Goal: Task Accomplishment & Management: Manage account settings

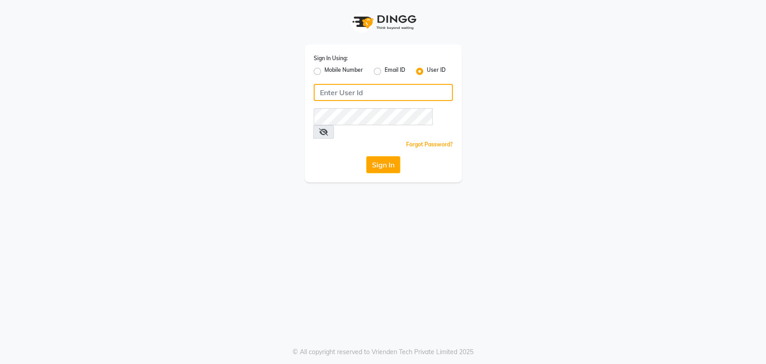
click at [319, 93] on input "Username" at bounding box center [383, 92] width 139 height 17
type input "petals"
click at [386, 156] on button "Sign In" at bounding box center [383, 164] width 34 height 17
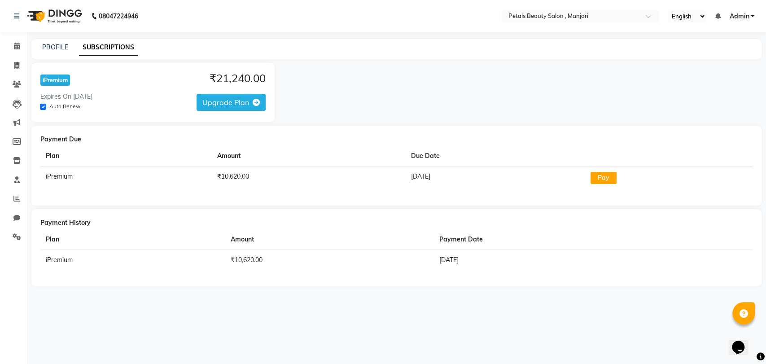
click at [49, 51] on div "PROFILE" at bounding box center [55, 47] width 26 height 9
click at [54, 44] on link "PROFILE" at bounding box center [55, 47] width 26 height 8
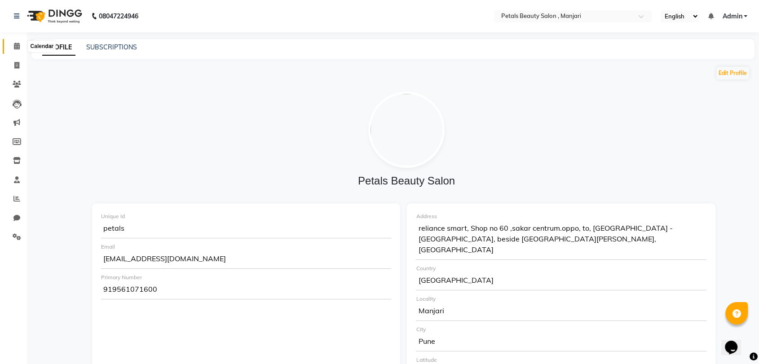
click at [14, 48] on icon at bounding box center [17, 46] width 6 height 7
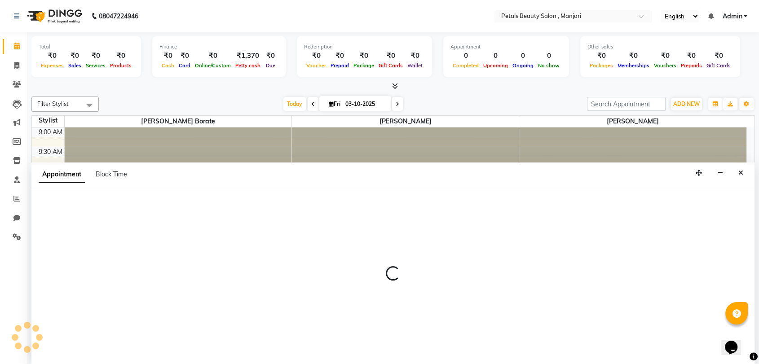
select select "92687"
select select "630"
select select "tentative"
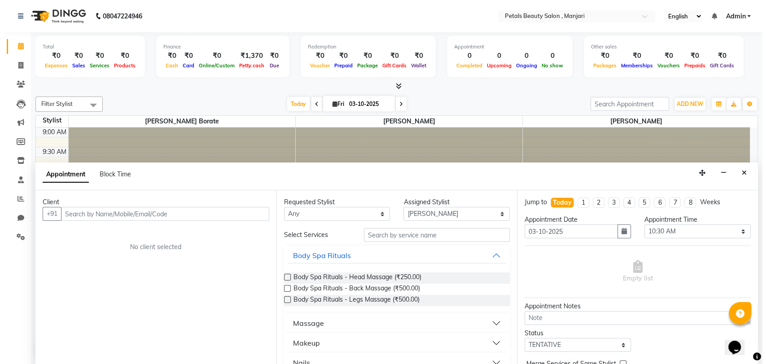
scroll to position [0, 0]
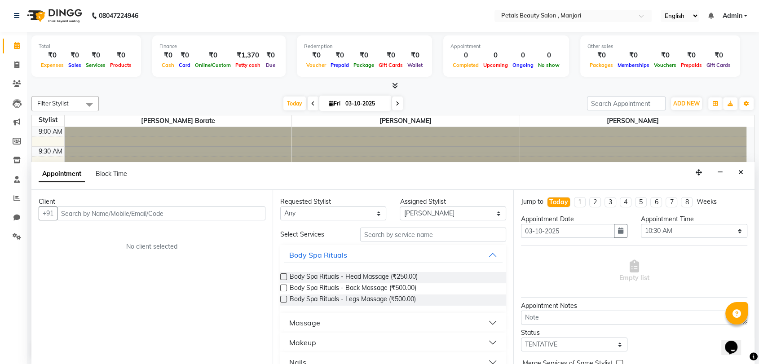
click at [450, 91] on div "Total ₹0 Expenses ₹0 Sales ₹0 Services ₹0 Products Finance ₹0 Cash ₹0 Card ₹0 O…" at bounding box center [393, 198] width 732 height 332
click at [444, 92] on div "Filter Stylist Select All [PERSON_NAME] [PERSON_NAME] Borate [PERSON_NAME] [PER…" at bounding box center [392, 226] width 723 height 269
drag, startPoint x: 444, startPoint y: 92, endPoint x: 502, endPoint y: 107, distance: 59.9
click at [502, 107] on div "Filter Stylist Select All [PERSON_NAME] [PERSON_NAME] Borate [PERSON_NAME] [PER…" at bounding box center [392, 226] width 723 height 269
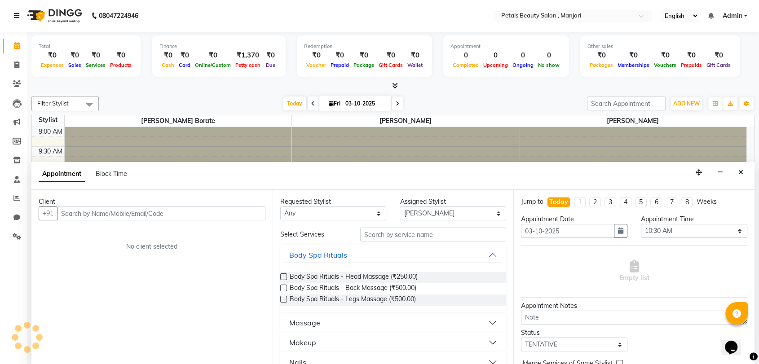
drag, startPoint x: 386, startPoint y: 143, endPoint x: 235, endPoint y: 146, distance: 150.9
click at [741, 172] on icon "Close" at bounding box center [740, 172] width 5 height 6
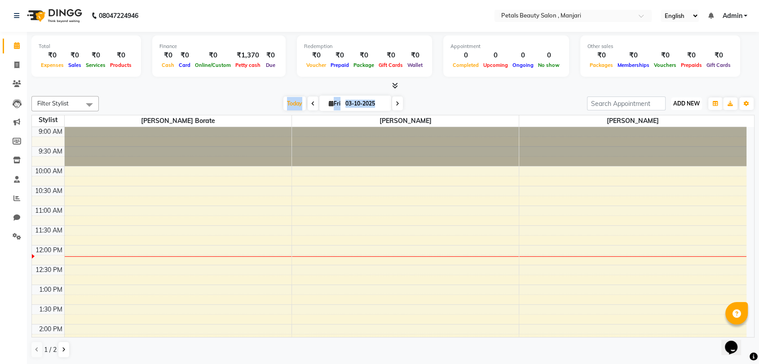
click at [677, 102] on span "ADD NEW" at bounding box center [686, 103] width 26 height 7
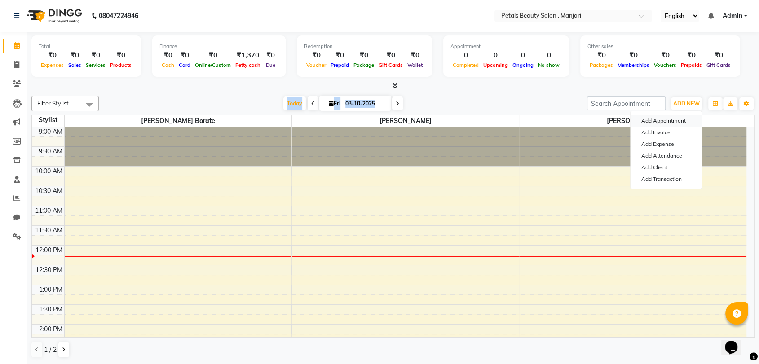
click at [670, 122] on button "Add Appointment" at bounding box center [665, 121] width 71 height 12
select select "tentative"
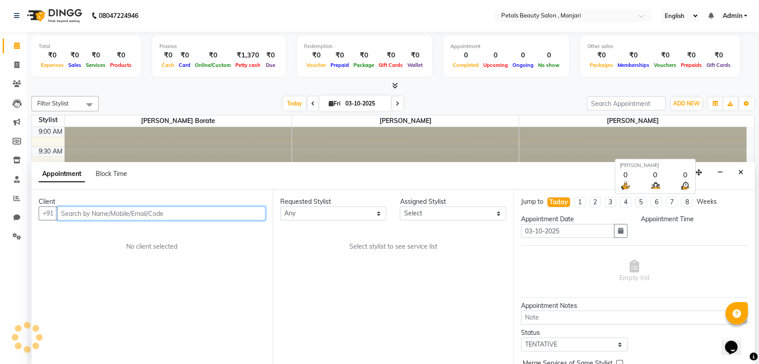
select select "600"
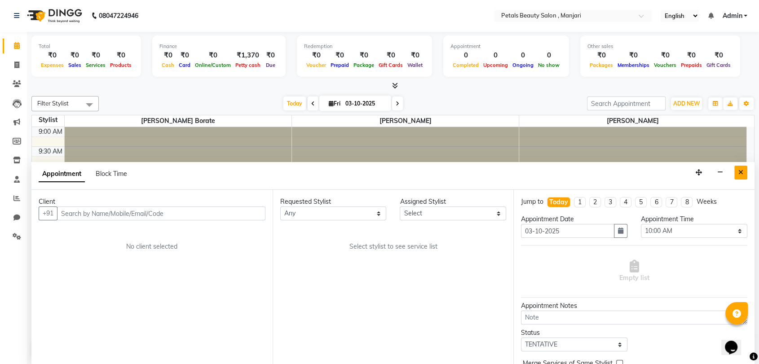
click at [740, 173] on icon "Close" at bounding box center [740, 172] width 5 height 6
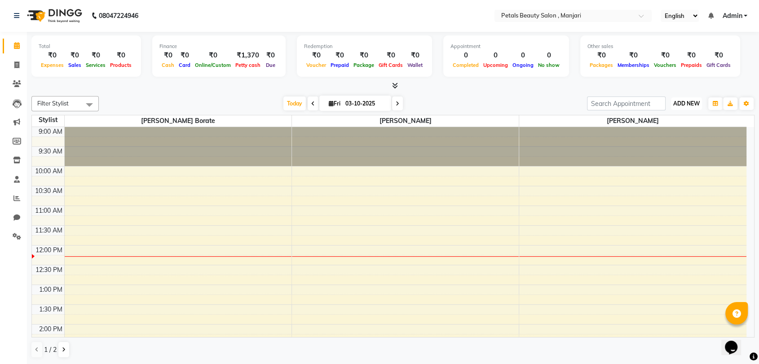
click at [680, 105] on span "ADD NEW" at bounding box center [686, 103] width 26 height 7
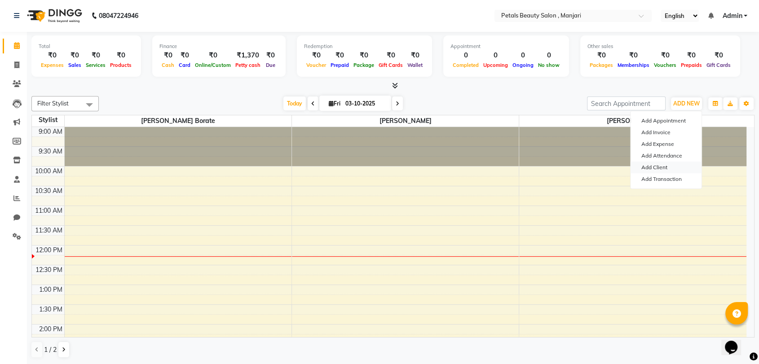
click at [661, 163] on link "Add Client" at bounding box center [665, 168] width 71 height 12
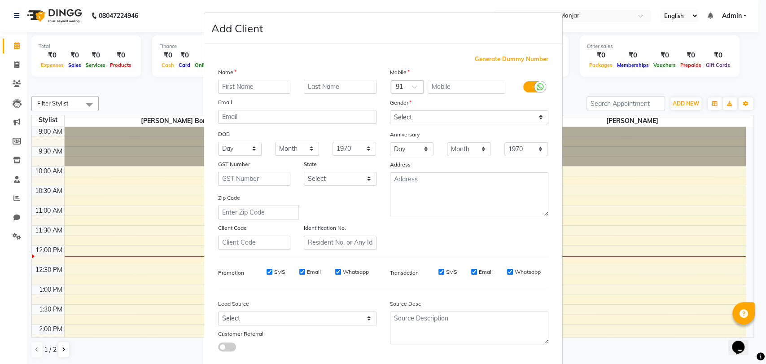
click at [697, 84] on ngb-modal-window "Add Client Generate Dummy Number Name Email DOB Day 01 02 03 04 05 06 07 08 09 …" at bounding box center [383, 182] width 766 height 364
click at [567, 197] on ngb-modal-window "Add Client Generate Dummy Number Name Email DOB Day 01 02 03 04 05 06 07 08 09 …" at bounding box center [383, 182] width 766 height 364
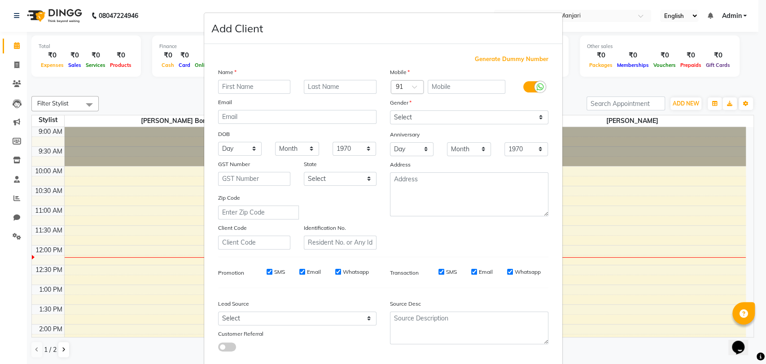
click at [686, 99] on ngb-modal-window "Add Client Generate Dummy Number Name Email DOB Day 01 02 03 04 05 06 07 08 09 …" at bounding box center [383, 182] width 766 height 364
click at [684, 104] on ngb-modal-window "Add Client Generate Dummy Number Name Email DOB Day 01 02 03 04 05 06 07 08 09 …" at bounding box center [383, 182] width 766 height 364
click at [191, 96] on ngb-modal-window "Add Client Generate Dummy Number Name Email DOB Day 01 02 03 04 05 06 07 08 09 …" at bounding box center [383, 182] width 766 height 364
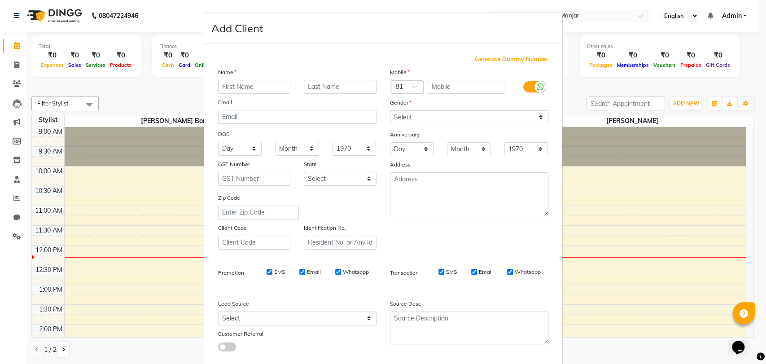
click at [191, 96] on ngb-modal-window "Add Client Generate Dummy Number Name Email DOB Day 01 02 03 04 05 06 07 08 09 …" at bounding box center [383, 182] width 766 height 364
click at [496, 57] on span "Generate Dummy Number" at bounding box center [512, 59] width 74 height 9
type input "1397200000001"
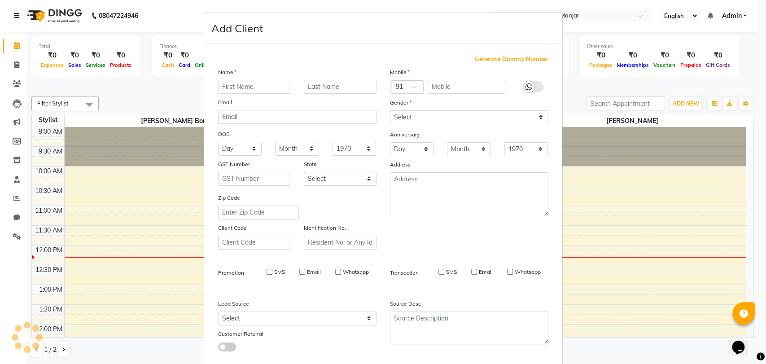
checkbox input "false"
click at [496, 57] on span "Generate Dummy Number" at bounding box center [512, 59] width 74 height 9
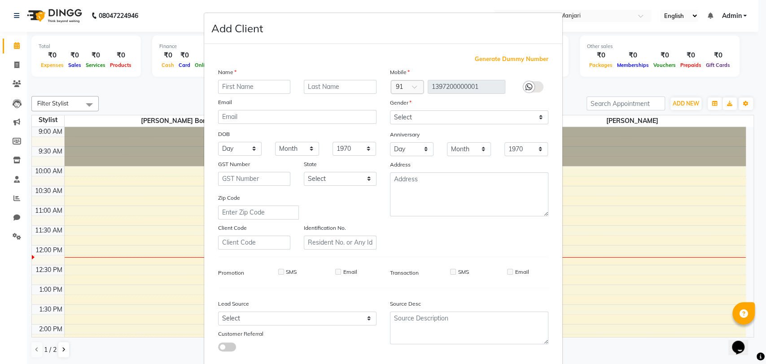
click at [501, 60] on span "Generate Dummy Number" at bounding box center [512, 59] width 74 height 9
click at [523, 83] on div at bounding box center [528, 86] width 11 height 11
click at [526, 87] on icon at bounding box center [529, 87] width 7 height 8
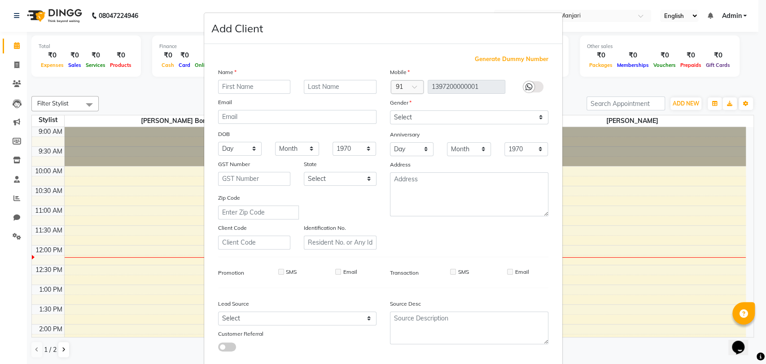
click at [526, 87] on icon at bounding box center [529, 87] width 7 height 8
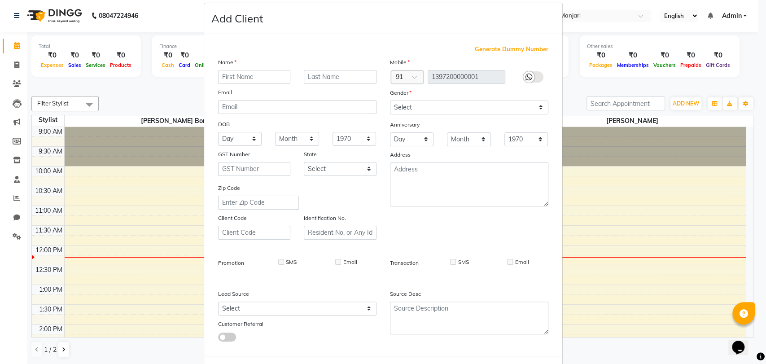
click at [486, 46] on span "Generate Dummy Number" at bounding box center [512, 49] width 74 height 9
click at [504, 156] on div "Address" at bounding box center [469, 156] width 172 height 13
click at [751, 191] on ngb-modal-window "Add Client Generate Dummy Number Name Email DOB Day 01 02 03 04 05 06 07 08 09 …" at bounding box center [383, 182] width 766 height 364
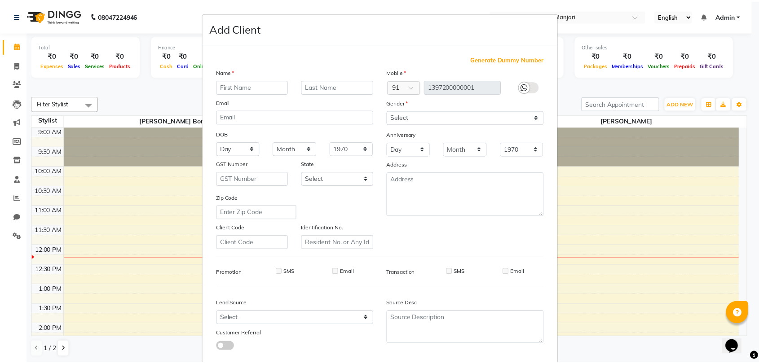
scroll to position [48, 0]
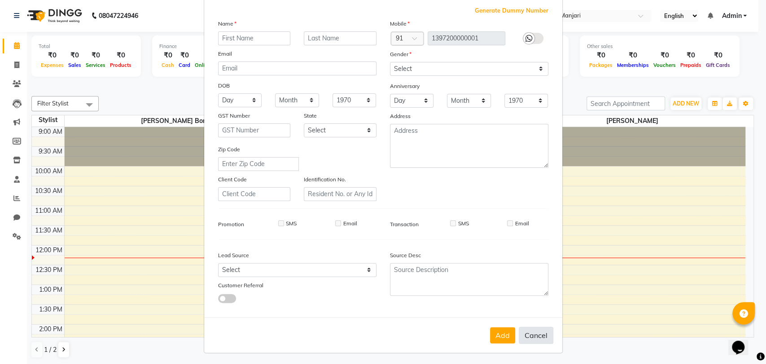
click at [541, 334] on button "Cancel" at bounding box center [536, 335] width 35 height 17
select select
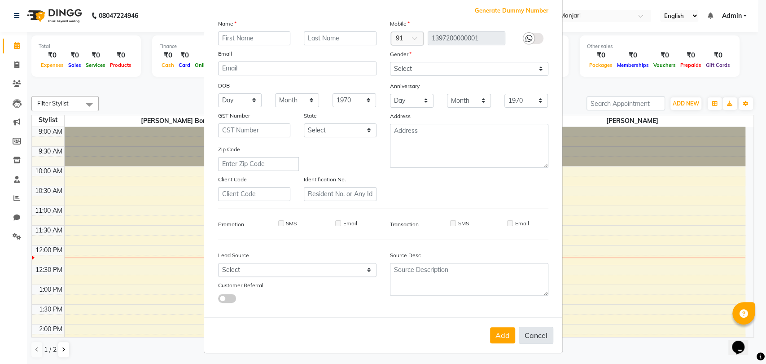
select select
checkbox input "false"
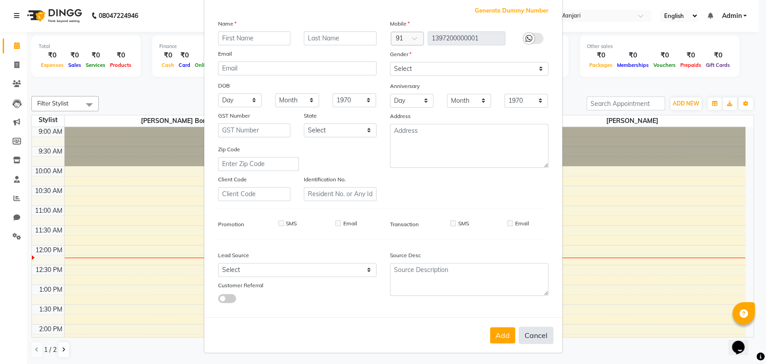
checkbox input "false"
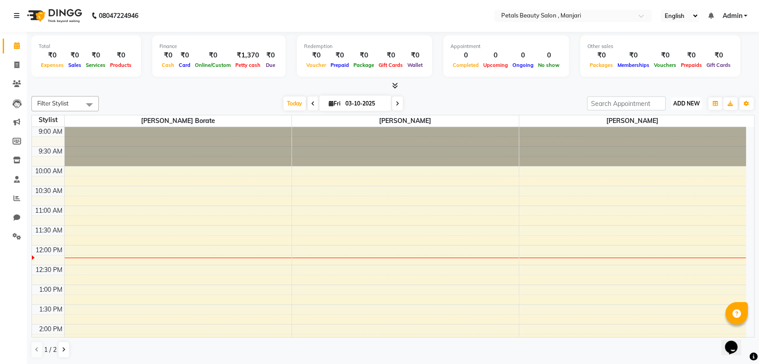
click at [687, 103] on span "ADD NEW" at bounding box center [686, 103] width 26 height 7
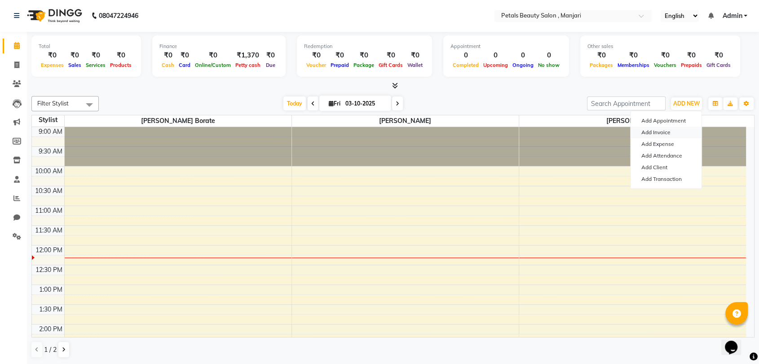
click at [654, 130] on link "Add Invoice" at bounding box center [665, 133] width 71 height 12
select select "9061"
select select "service"
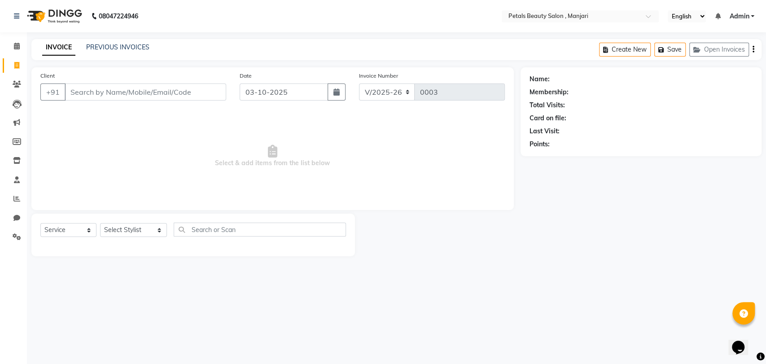
click at [654, 130] on div "Last Visit:" at bounding box center [641, 131] width 223 height 9
click at [190, 297] on div "08047224946 Select Location × Petals Beauty Salon , Manjari English ENGLISH Esp…" at bounding box center [383, 182] width 766 height 364
click at [127, 41] on div "INVOICE PREVIOUS INVOICES Create New Save Open Invoices" at bounding box center [396, 49] width 730 height 21
click at [14, 48] on icon at bounding box center [17, 46] width 6 height 7
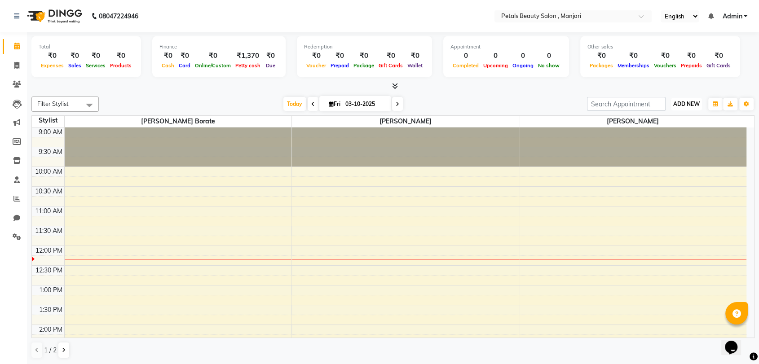
click at [688, 101] on span "ADD NEW" at bounding box center [686, 104] width 26 height 7
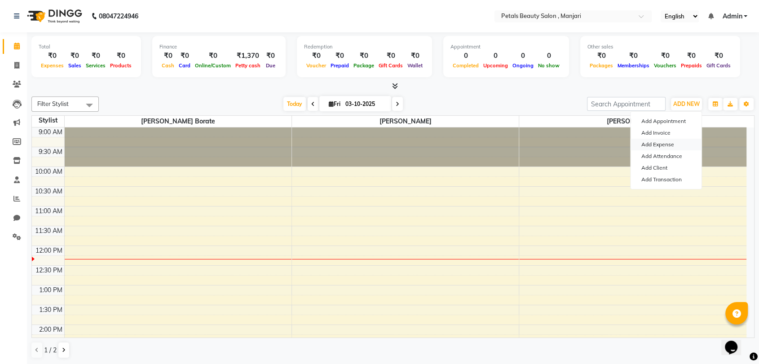
click at [662, 145] on link "Add Expense" at bounding box center [665, 145] width 71 height 12
select select "1"
select select "8339"
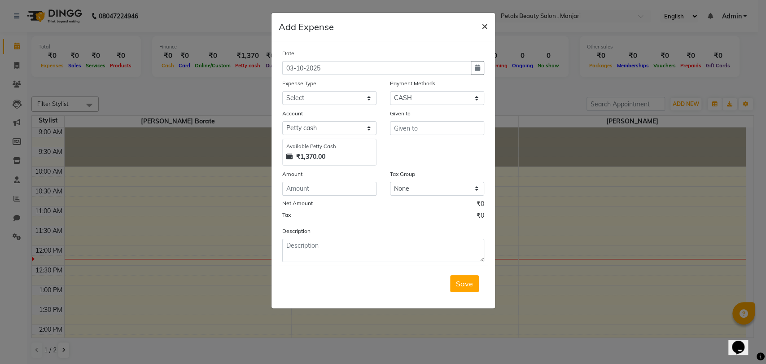
click at [485, 22] on span "×" at bounding box center [485, 25] width 6 height 13
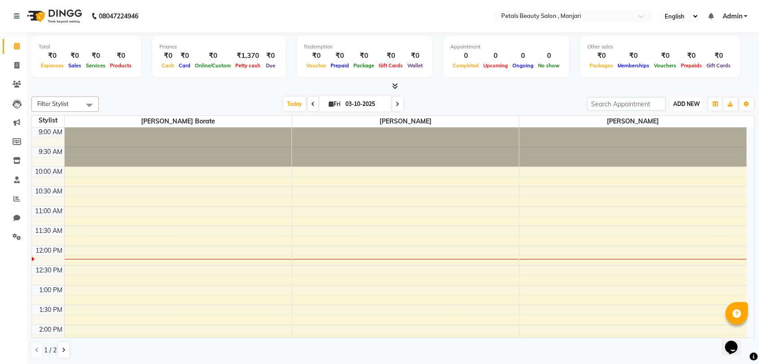
click at [682, 101] on span "ADD NEW" at bounding box center [686, 104] width 26 height 7
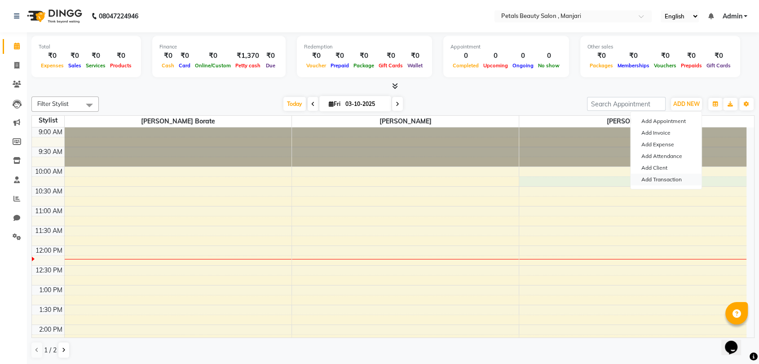
select select "92687"
select select "tentative"
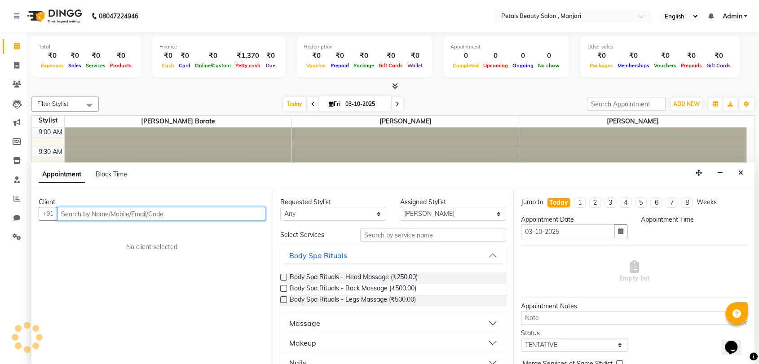
select select "615"
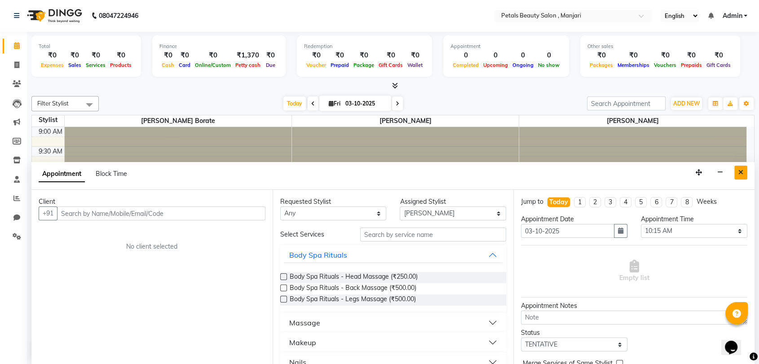
click at [740, 169] on icon "Close" at bounding box center [740, 172] width 5 height 6
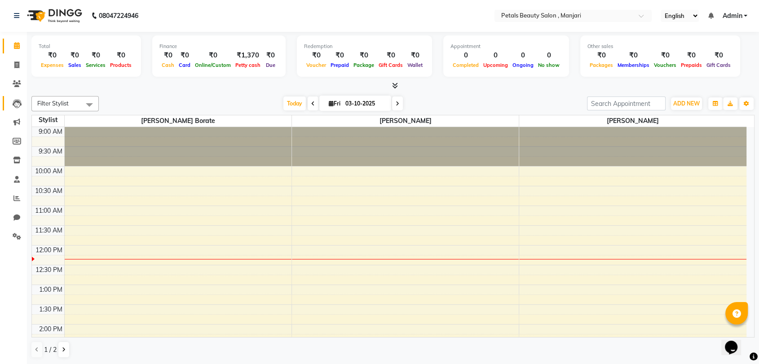
click at [16, 101] on icon at bounding box center [17, 103] width 9 height 9
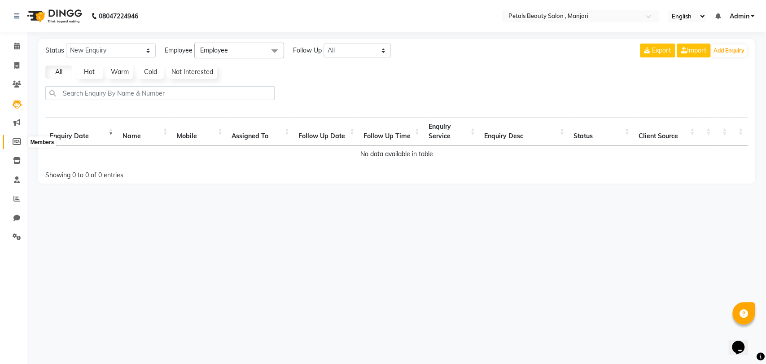
click at [17, 141] on icon at bounding box center [17, 141] width 9 height 7
select select
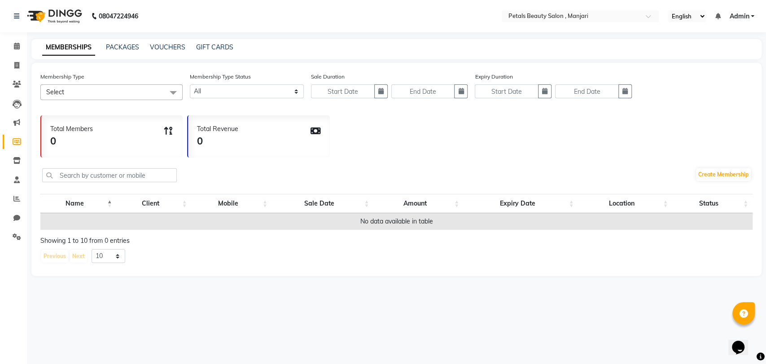
click at [17, 141] on icon at bounding box center [17, 141] width 9 height 7
click at [15, 181] on icon at bounding box center [17, 179] width 6 height 7
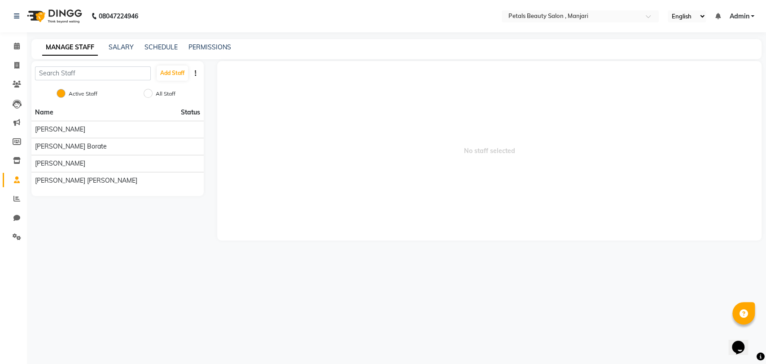
click at [15, 181] on icon at bounding box center [17, 179] width 6 height 7
click at [20, 198] on icon at bounding box center [16, 198] width 7 height 7
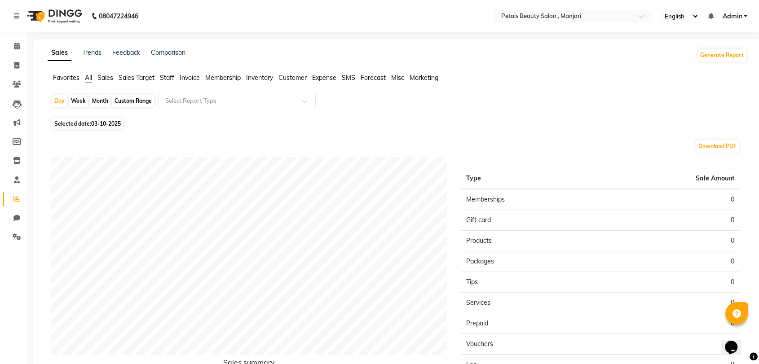
click at [20, 198] on icon at bounding box center [16, 198] width 7 height 7
click at [133, 49] on link "Feedback" at bounding box center [126, 52] width 28 height 8
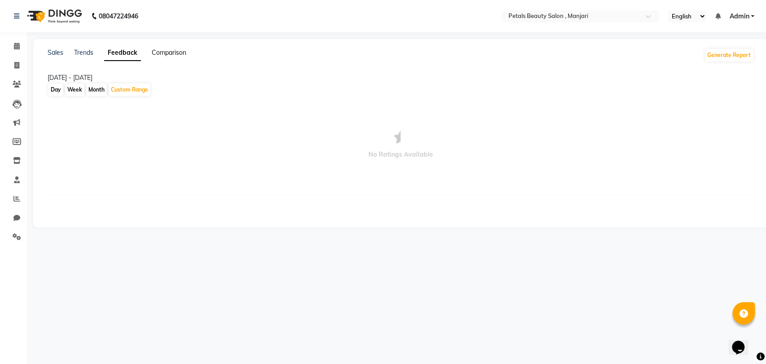
click at [171, 51] on link "Comparison" at bounding box center [169, 52] width 35 height 8
select select "single_date"
select select "single_date_dash"
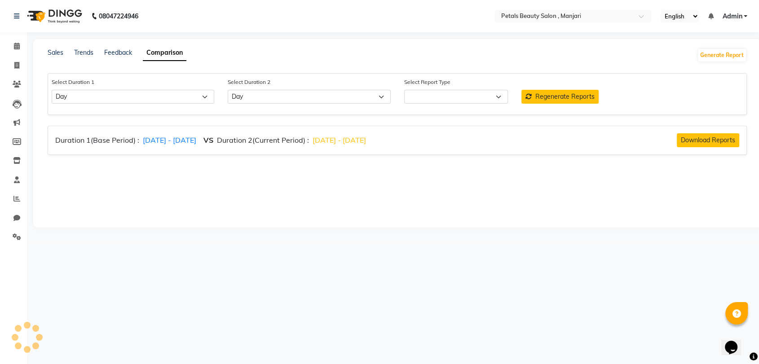
select select "comparison_report"
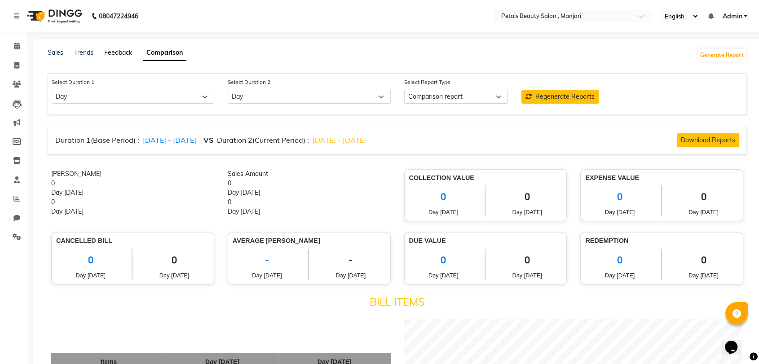
click at [119, 48] on link "Feedback" at bounding box center [118, 52] width 28 height 8
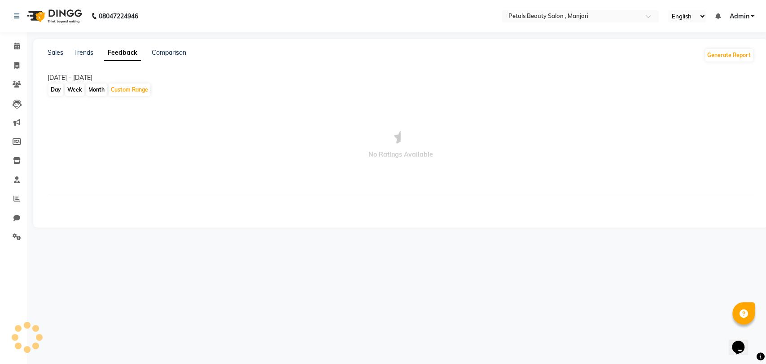
click at [119, 48] on link "Feedback" at bounding box center [122, 53] width 37 height 16
click at [52, 87] on div "Day" at bounding box center [55, 90] width 15 height 13
select select "10"
select select "2025"
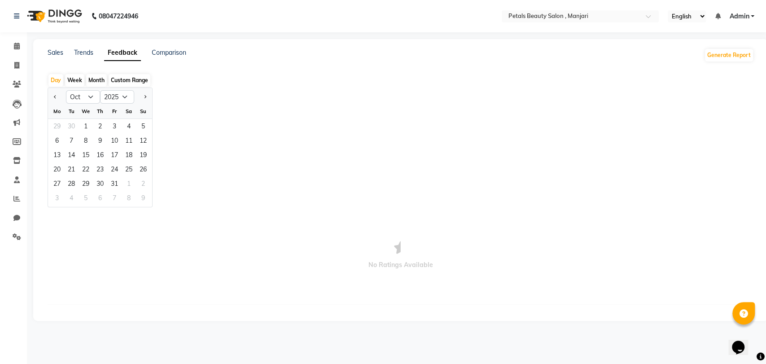
click at [71, 82] on div "Week" at bounding box center [74, 80] width 19 height 13
select select "10"
select select "2025"
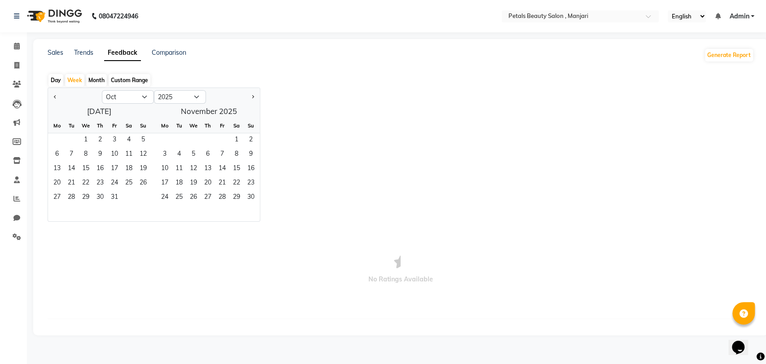
click at [114, 76] on div "Custom Range" at bounding box center [130, 80] width 42 height 13
click at [129, 82] on div "Custom Range" at bounding box center [130, 80] width 42 height 13
click at [126, 79] on div "Custom Range" at bounding box center [130, 80] width 42 height 13
click at [119, 78] on div "Custom Range" at bounding box center [130, 80] width 42 height 13
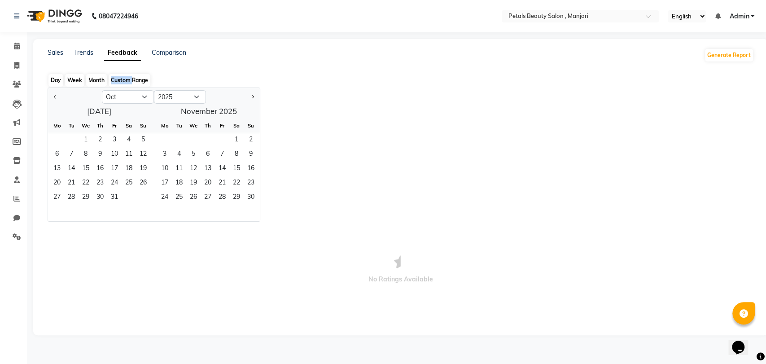
click at [119, 78] on div "Custom Range" at bounding box center [130, 80] width 42 height 13
click at [253, 99] on button "Next month" at bounding box center [252, 97] width 7 height 14
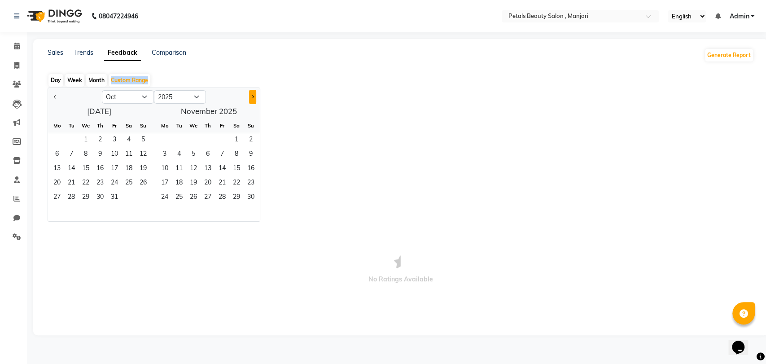
select select "11"
click at [53, 51] on link "Sales" at bounding box center [56, 52] width 16 height 8
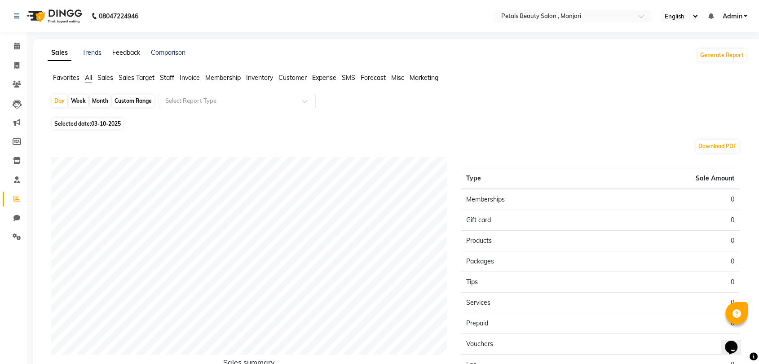
click at [119, 52] on link "Feedback" at bounding box center [126, 52] width 28 height 8
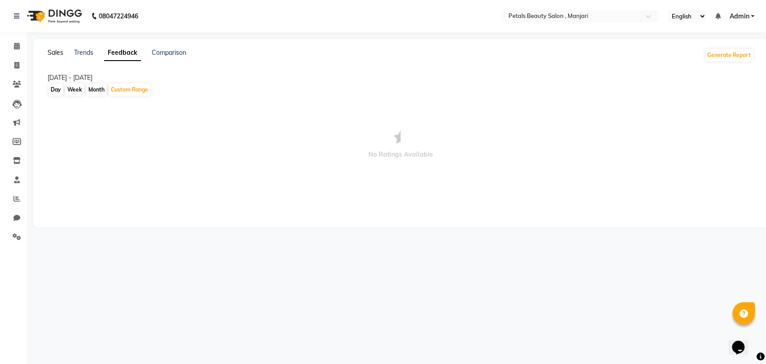
click at [56, 53] on link "Sales" at bounding box center [56, 52] width 16 height 8
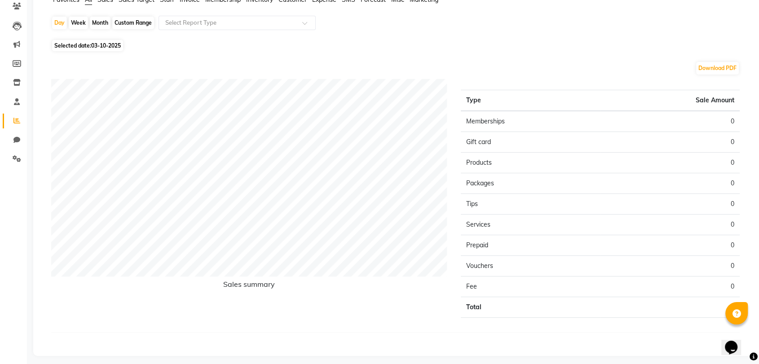
scroll to position [83, 0]
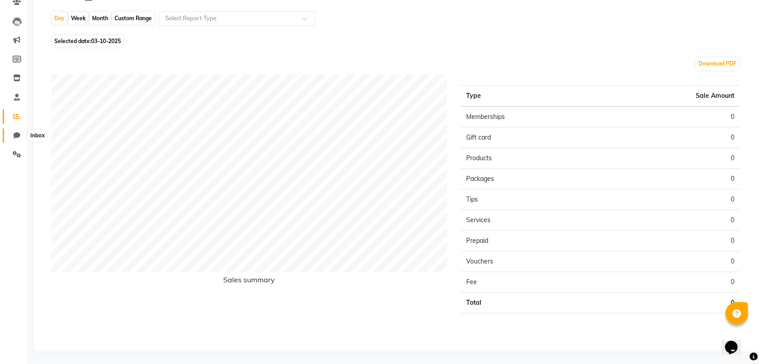
click at [15, 135] on icon at bounding box center [16, 135] width 7 height 7
select select "100"
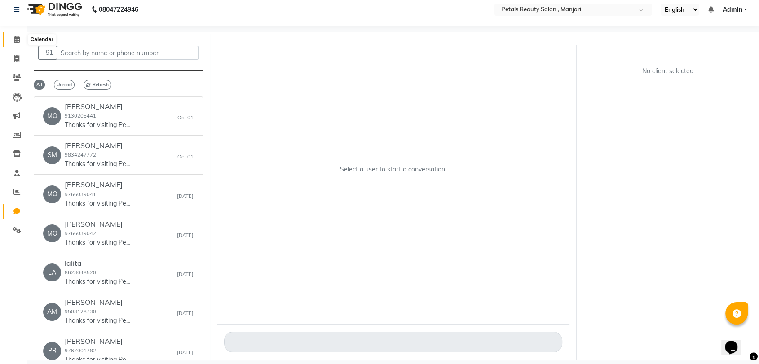
click at [14, 37] on icon at bounding box center [17, 39] width 6 height 7
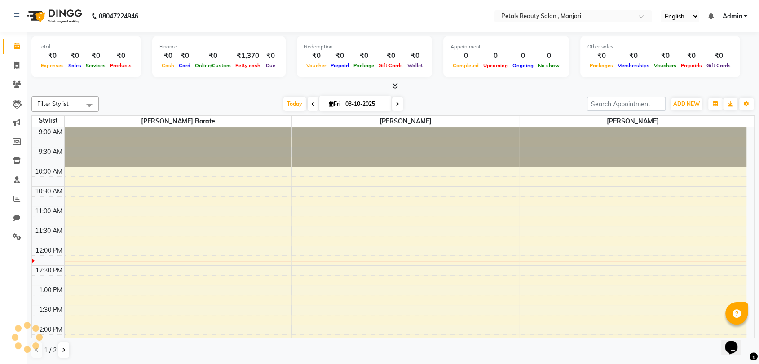
click at [14, 37] on li "Calendar" at bounding box center [13, 46] width 27 height 19
